Goal: Download file/media

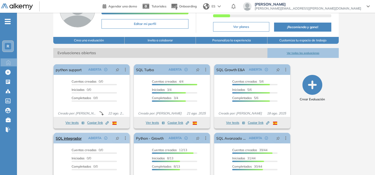
scroll to position [72, 0]
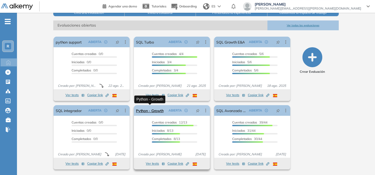
click at [151, 109] on link "Python - Growth" at bounding box center [150, 110] width 28 height 11
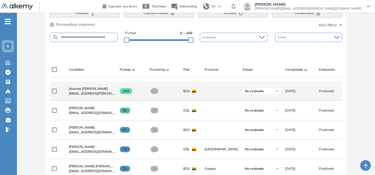
scroll to position [147, 0]
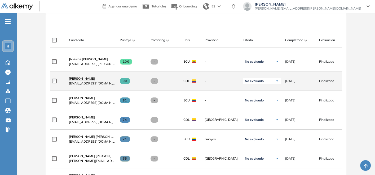
click at [76, 80] on span "[PERSON_NAME]" at bounding box center [82, 78] width 26 height 4
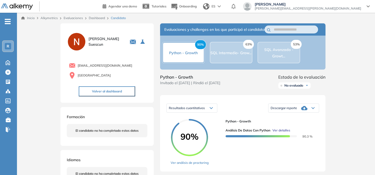
click at [229, 59] on div "63% SQL Intermedio- Grow..." at bounding box center [231, 52] width 42 height 21
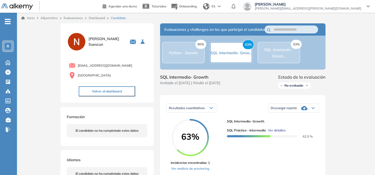
click at [187, 59] on div "90% Python - Growth" at bounding box center [183, 52] width 42 height 21
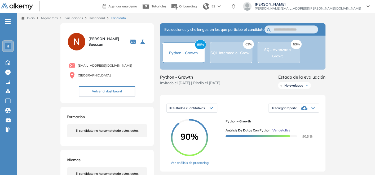
click at [302, 111] on icon at bounding box center [304, 108] width 6 height 6
click at [303, 118] on li "Descargar informe completo" at bounding box center [290, 115] width 39 height 5
click at [220, 54] on span "SQL Intermedio- Grow..." at bounding box center [231, 52] width 41 height 5
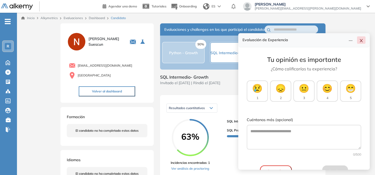
click at [362, 40] on icon "close" at bounding box center [361, 40] width 3 height 3
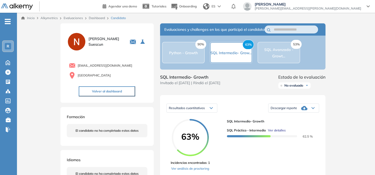
click at [298, 111] on div "Descargar reporte" at bounding box center [294, 108] width 50 height 11
click at [299, 118] on li "Descargar informe completo" at bounding box center [290, 115] width 39 height 5
click at [281, 57] on span "SQL Avanzado - Growt..." at bounding box center [279, 52] width 29 height 11
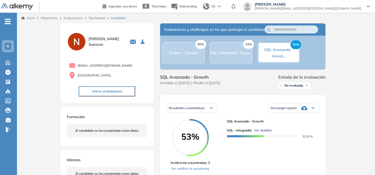
click at [283, 110] on span "Descargar reporte" at bounding box center [284, 108] width 27 height 4
click at [283, 118] on li "Descargar informe completo" at bounding box center [290, 115] width 39 height 5
